Goal: Task Accomplishment & Management: Use online tool/utility

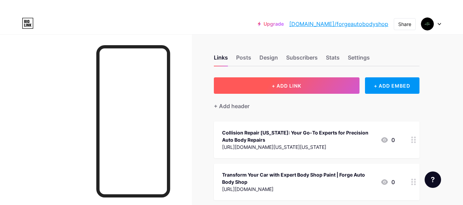
click at [302, 89] on button "+ ADD LINK" at bounding box center [287, 85] width 146 height 16
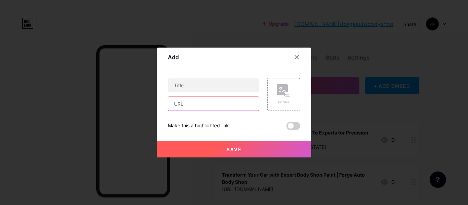
click at [218, 107] on input "text" at bounding box center [213, 104] width 90 height 14
paste input "[URL][DOMAIN_NAME]"
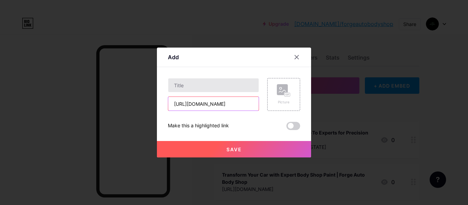
type input "[URL][DOMAIN_NAME]"
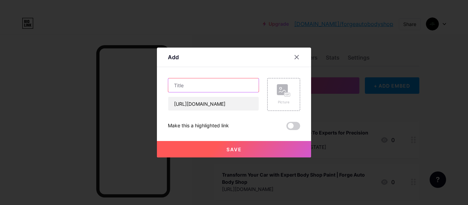
click at [210, 88] on input "text" at bounding box center [213, 85] width 90 height 14
paste input "Precision Collision Body Shop Services by Forge Auto Body Shop"
type input "Precision Collision Body Shop Services by Forge Auto Body Shop"
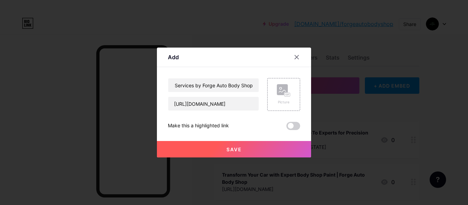
click at [235, 148] on span "Save" at bounding box center [234, 150] width 15 height 6
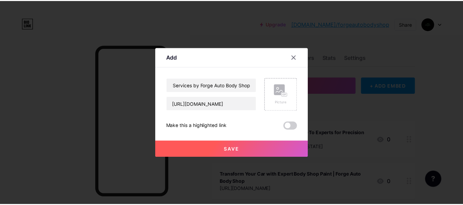
scroll to position [0, 0]
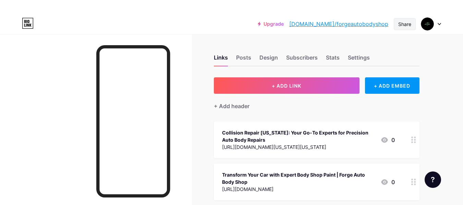
click at [396, 23] on div "Share" at bounding box center [405, 24] width 22 height 12
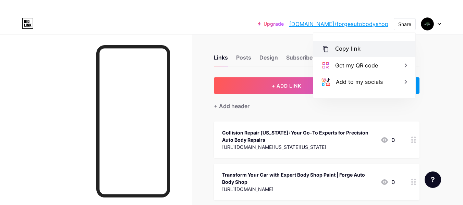
click at [359, 51] on div "Copy link" at bounding box center [364, 49] width 102 height 16
